Goal: Task Accomplishment & Management: Use online tool/utility

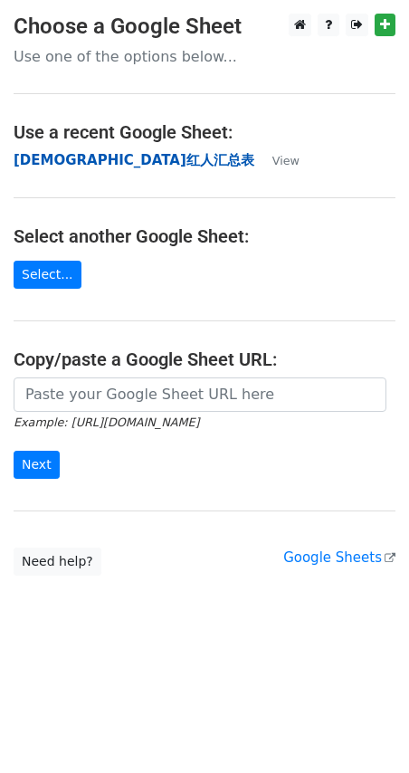
click at [93, 159] on strong "[DEMOGRAPHIC_DATA]红人汇总表" at bounding box center [134, 160] width 241 height 16
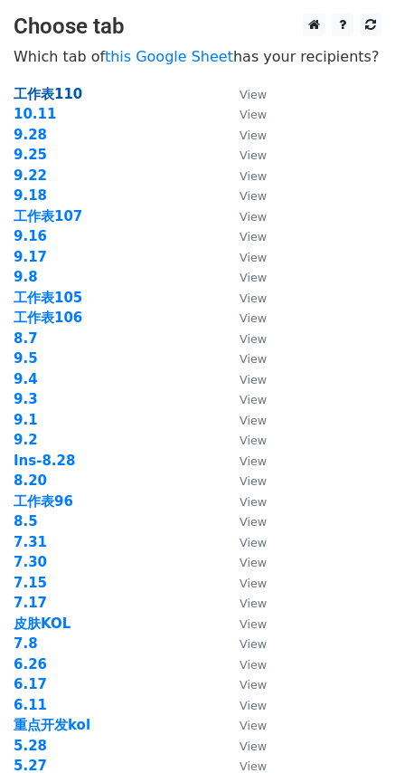
click at [76, 97] on strong "工作表110" at bounding box center [48, 94] width 69 height 16
click at [42, 110] on strong "10.11" at bounding box center [35, 114] width 43 height 16
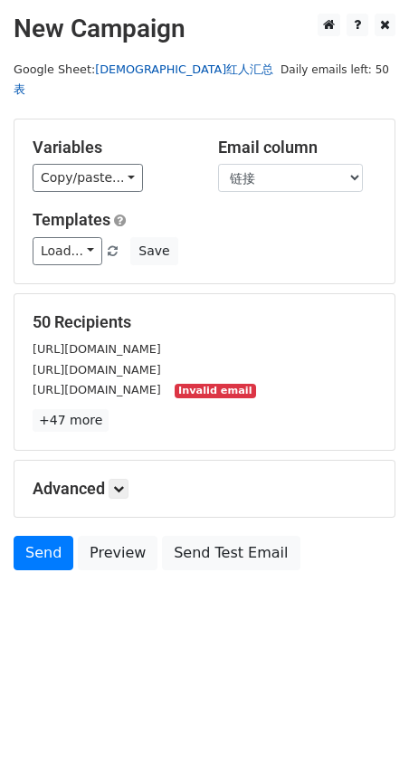
click at [161, 72] on link "[DEMOGRAPHIC_DATA]红人汇总表" at bounding box center [144, 79] width 260 height 34
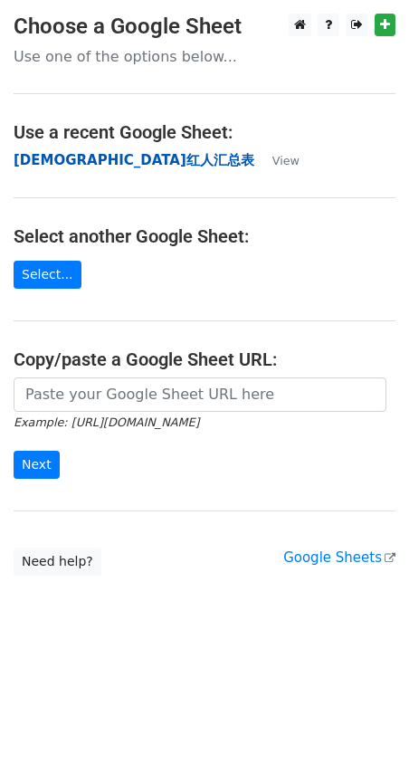
click at [81, 156] on strong "[DEMOGRAPHIC_DATA]红人汇总表" at bounding box center [134, 160] width 241 height 16
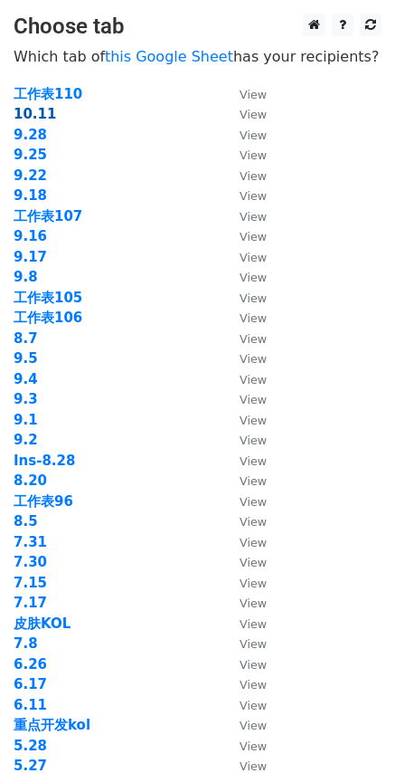
click at [47, 119] on strong "10.11" at bounding box center [35, 114] width 43 height 16
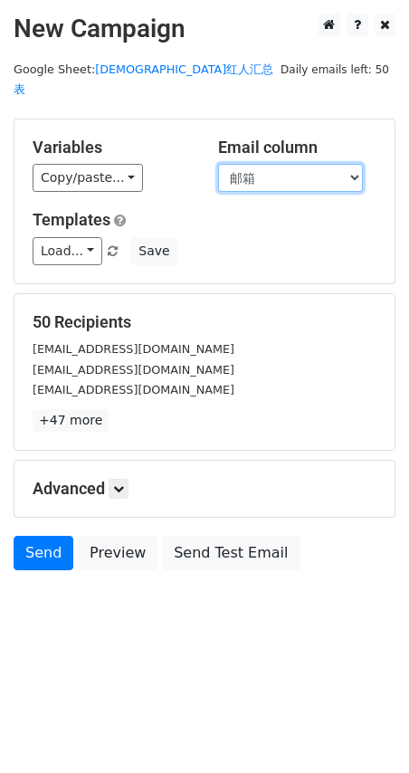
click at [237, 164] on select "DATE KOL ID KOL等级 国家/地区（国家二位代码） 曝光量(K) 粉丝量(/K) 链接 YTB 邮箱 PiC 状态 备注 备注" at bounding box center [290, 178] width 145 height 28
click at [218, 164] on select "DATE KOL ID KOL等级 国家/地区（国家二位代码） 曝光量(K) 粉丝量(/K) 链接 YTB 邮箱 PiC 状态 备注 备注" at bounding box center [290, 178] width 145 height 28
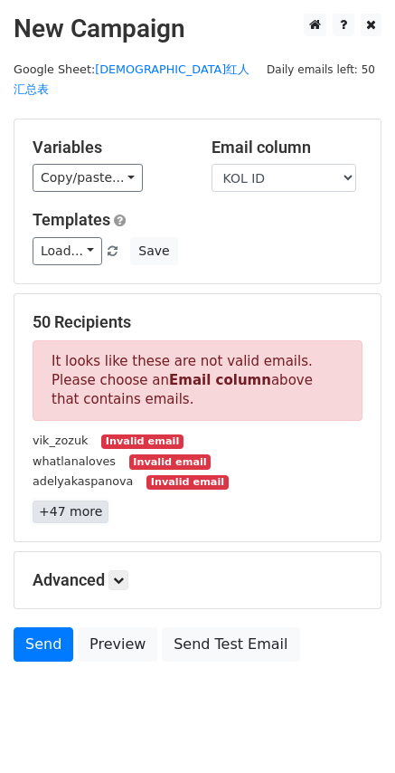
click at [88, 500] on link "+47 more" at bounding box center [71, 511] width 76 height 23
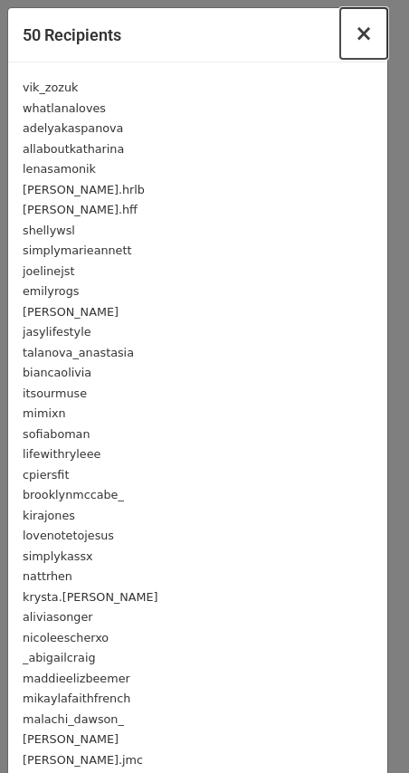
click at [355, 43] on span "×" at bounding box center [364, 33] width 18 height 25
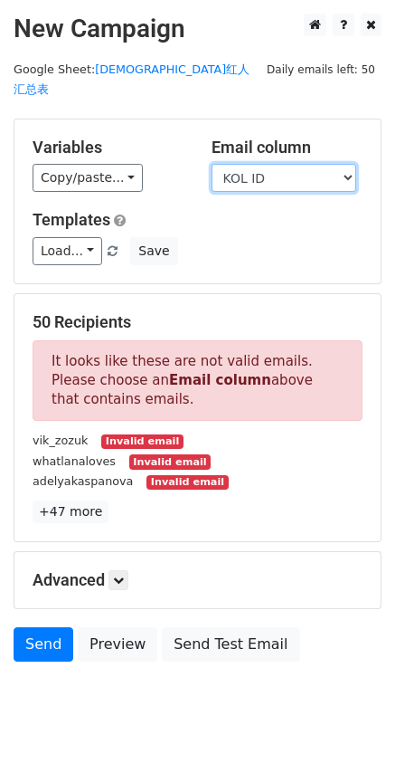
click at [281, 164] on select "DATE KOL ID KOL等级 国家/地区（国家二位代码） 曝光量(K) 粉丝量(/K) 链接 YTB 邮箱 PiC 状态 备注 备注" at bounding box center [284, 178] width 145 height 28
select select "邮箱"
click at [212, 164] on select "DATE KOL ID KOL等级 国家/地区（国家二位代码） 曝光量(K) 粉丝量(/K) 链接 YTB 邮箱 PiC 状态 备注 备注" at bounding box center [284, 178] width 145 height 28
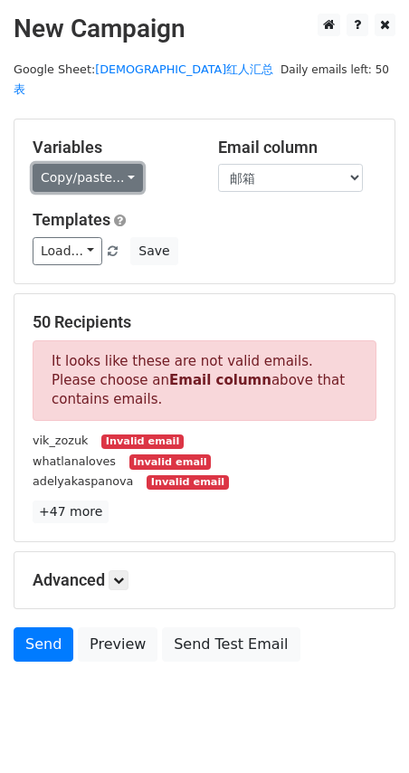
click at [119, 167] on link "Copy/paste..." at bounding box center [88, 178] width 110 height 28
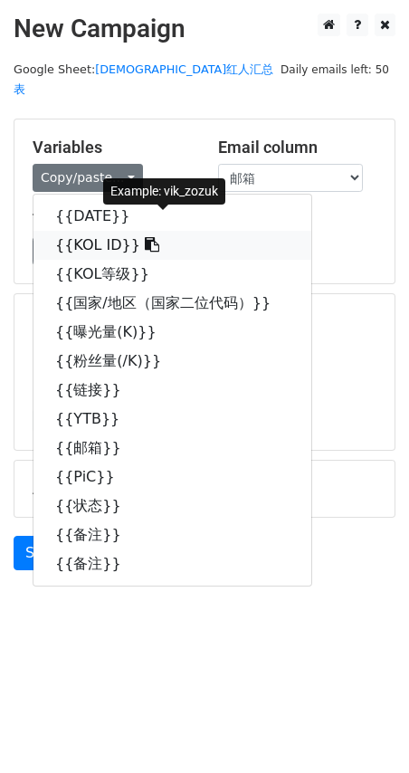
click at [148, 231] on link "{{KOL ID}}" at bounding box center [172, 245] width 278 height 29
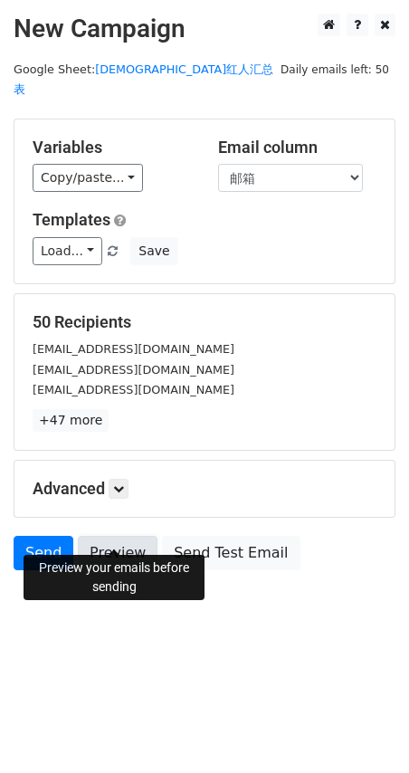
click at [106, 536] on link "Preview" at bounding box center [118, 553] width 80 height 34
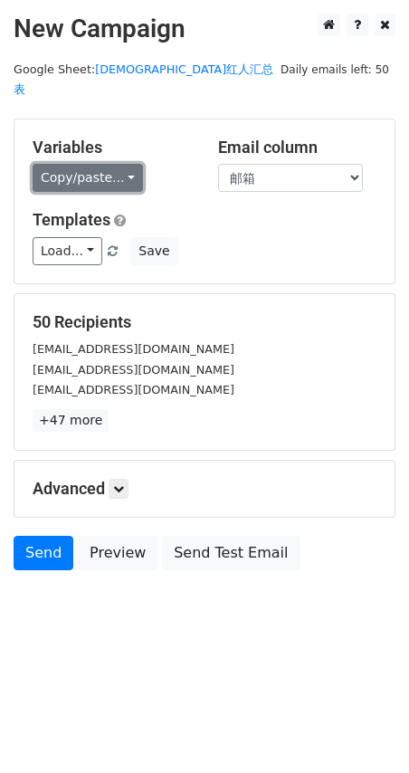
click at [90, 164] on link "Copy/paste..." at bounding box center [88, 178] width 110 height 28
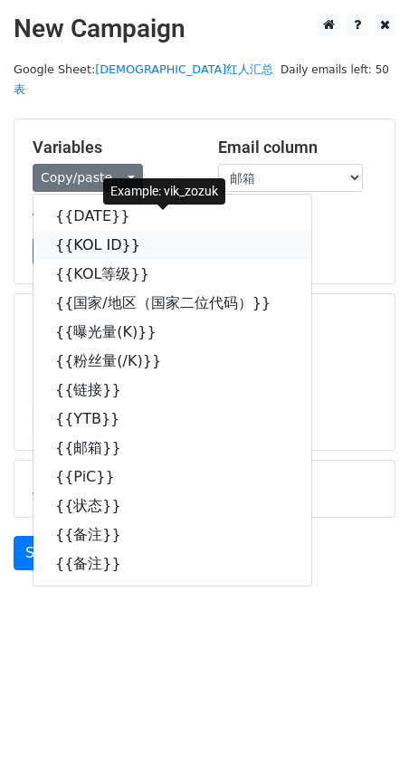
click at [125, 231] on link "{{KOL ID}}" at bounding box center [172, 245] width 278 height 29
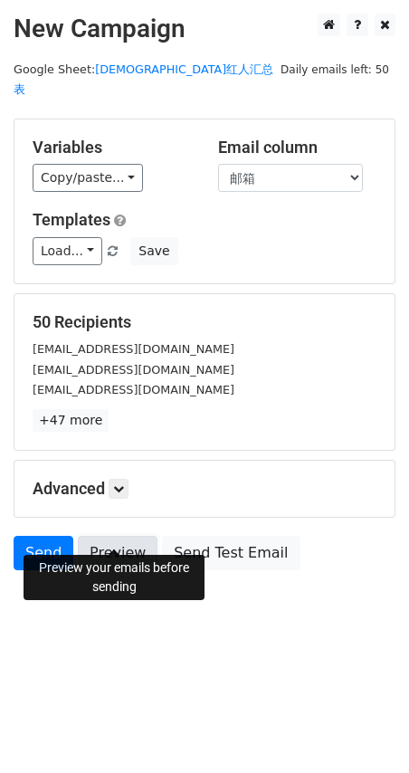
click at [138, 536] on link "Preview" at bounding box center [118, 553] width 80 height 34
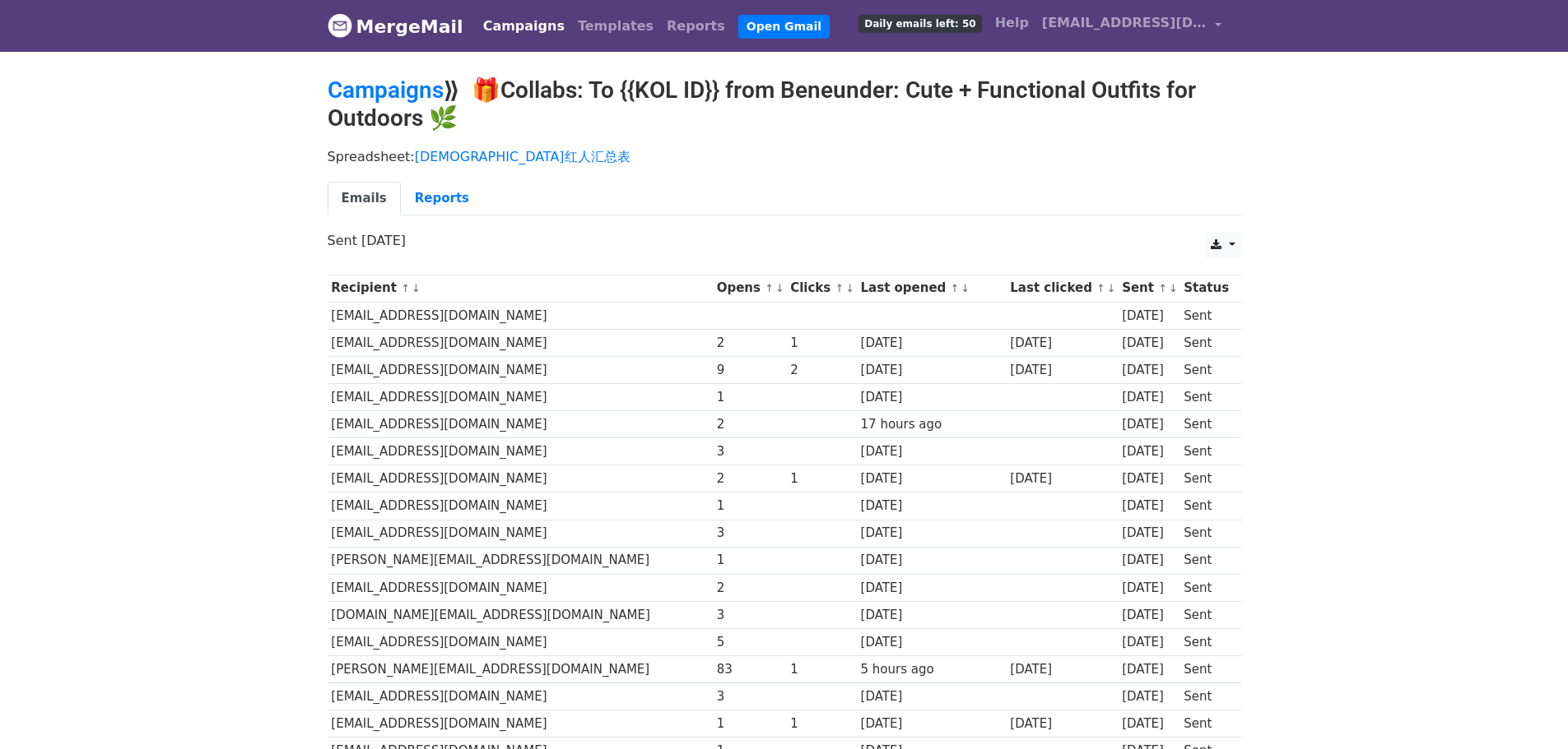
drag, startPoint x: 483, startPoint y: 125, endPoint x: 485, endPoint y: 91, distance: 34.1
click at [485, 91] on h2 "Campaigns ⟫ 🎁Collabs: To {{KOL ID}} from Beneunder: Cute + Functional Outfits f…" at bounding box center [784, 104] width 913 height 55
copy h2 "🎁Collabs: To {{KOL ID}} from Beneunder: Cute + Functional Outfits for Outdoors 🌿"
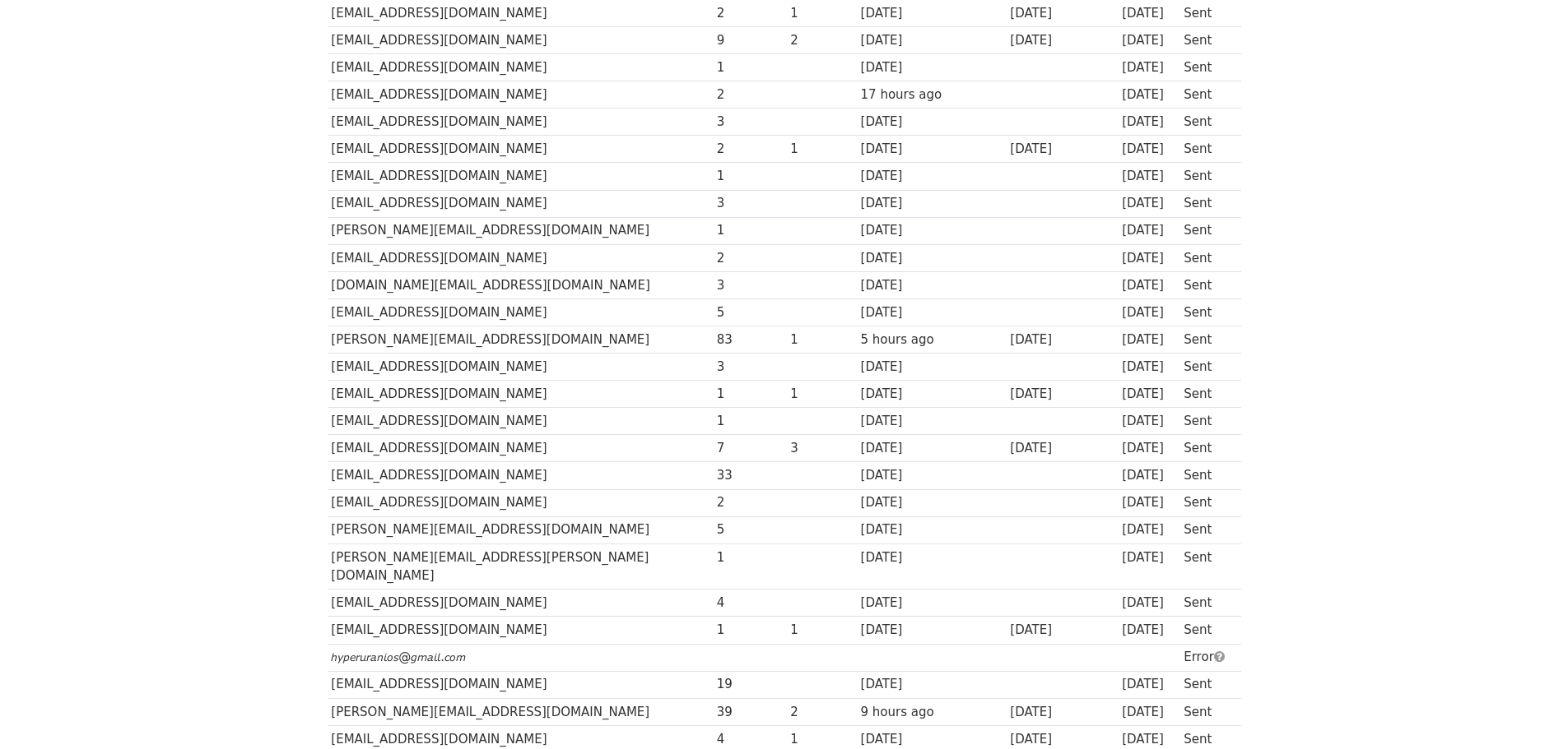
scroll to position [82, 0]
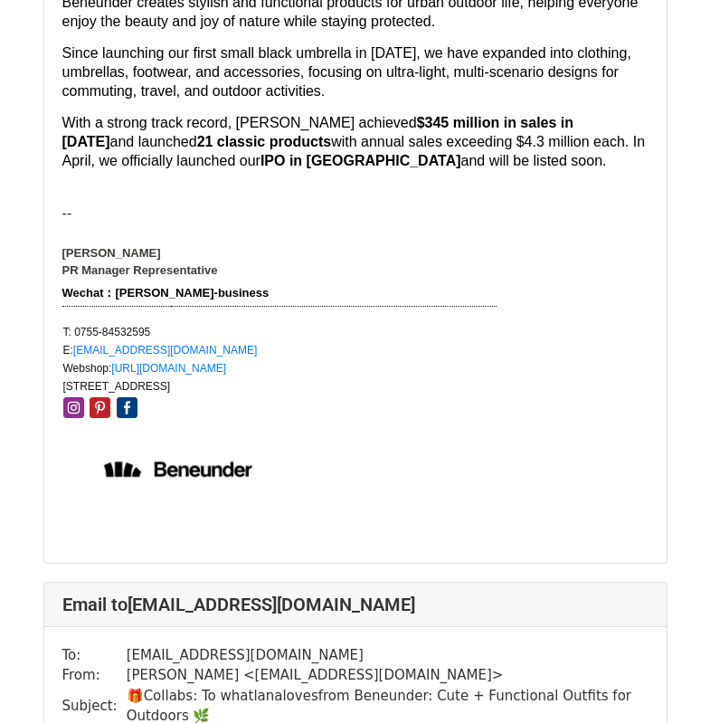
scroll to position [905, 0]
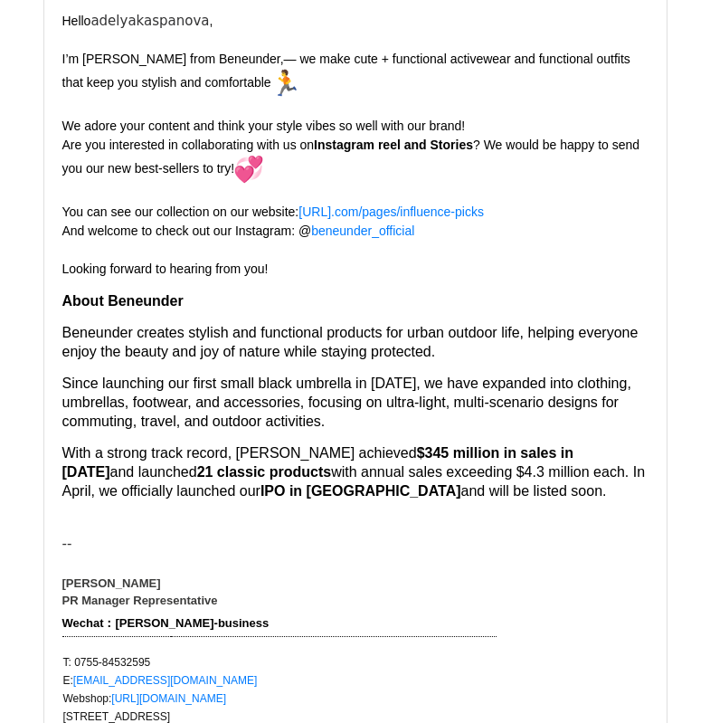
scroll to position [2443, 0]
